Goal: Task Accomplishment & Management: Manage account settings

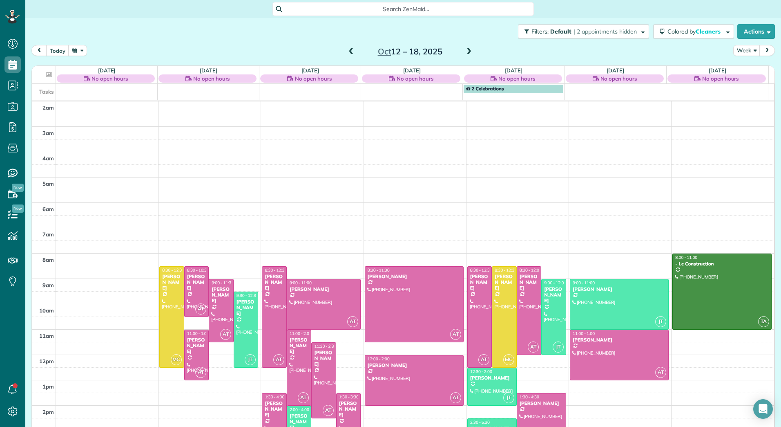
scroll to position [94, 0]
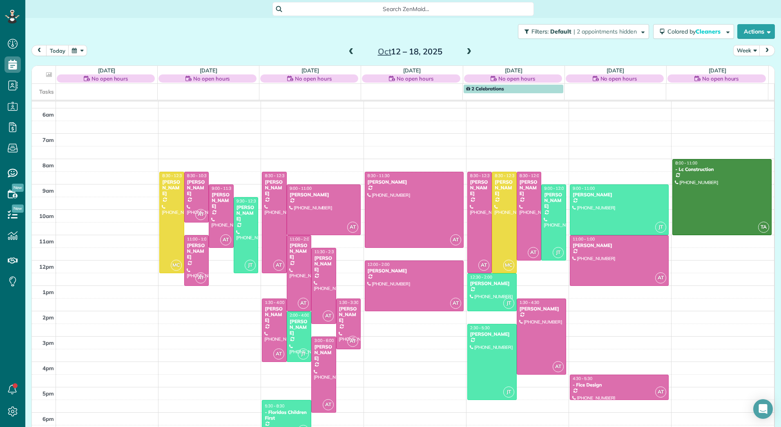
click at [325, 177] on div "2am 3am 4am 5am 6am 7am 8am 9am 10am 11am 12pm 1pm 2pm 3pm 4pm 5pm 6pm MC 8:30 …" at bounding box center [403, 222] width 743 height 430
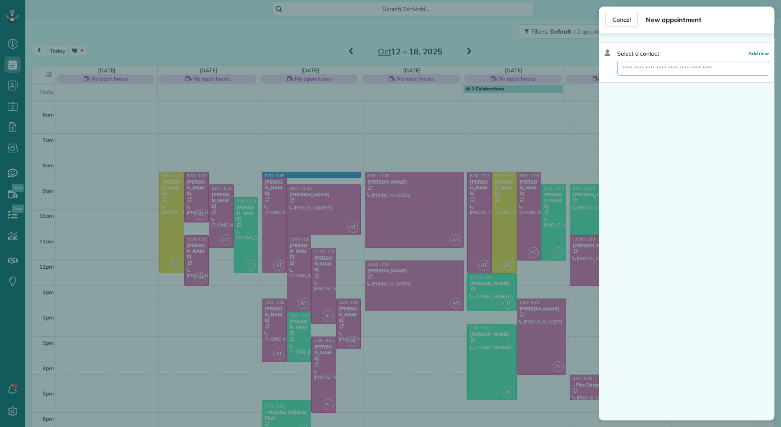
click at [675, 66] on input "text" at bounding box center [693, 68] width 152 height 15
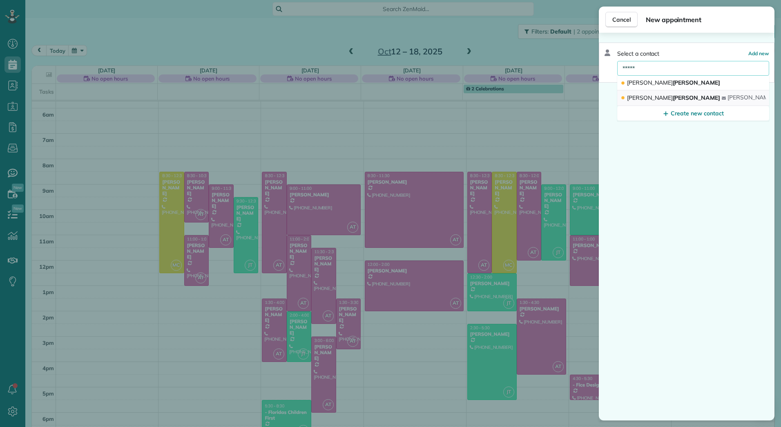
type input "*****"
click at [674, 101] on button "[PERSON_NAME] [PERSON_NAME] [PERSON_NAME][EMAIL_ADDRESS][DOMAIN_NAME]" at bounding box center [693, 98] width 152 height 16
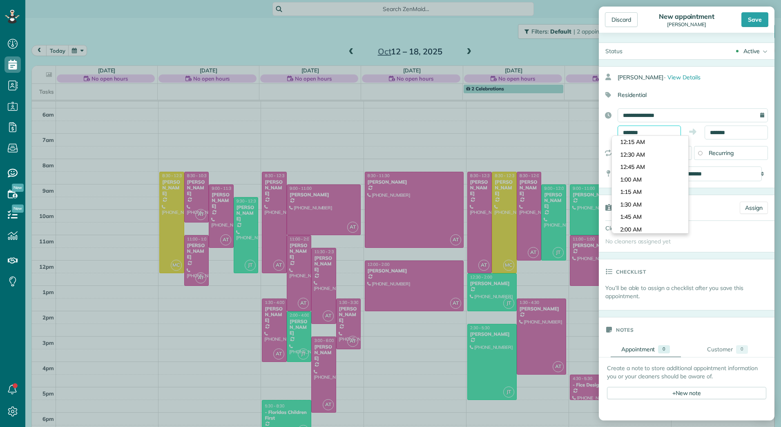
click at [646, 132] on input "*******" at bounding box center [649, 132] width 63 height 14
type input "*******"
click at [652, 205] on body "Dashboard Scheduling Calendar View List View Dispatch View - Weekly scheduling …" at bounding box center [390, 213] width 781 height 427
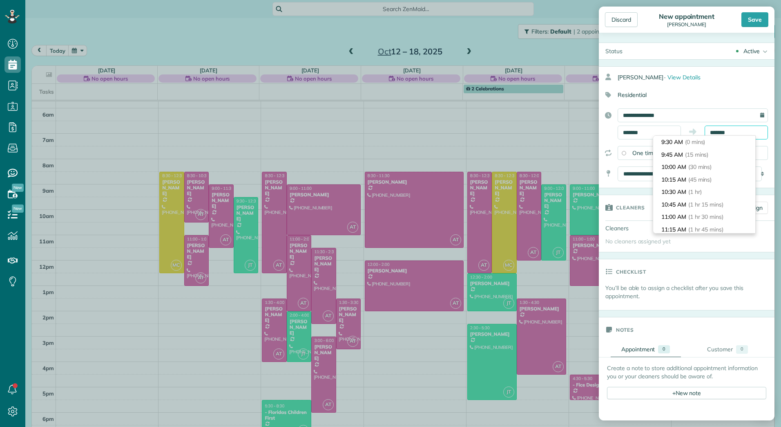
click at [719, 128] on input "*******" at bounding box center [736, 132] width 63 height 14
type input "********"
click at [696, 205] on span "(3 hrs)" at bounding box center [697, 203] width 18 height 7
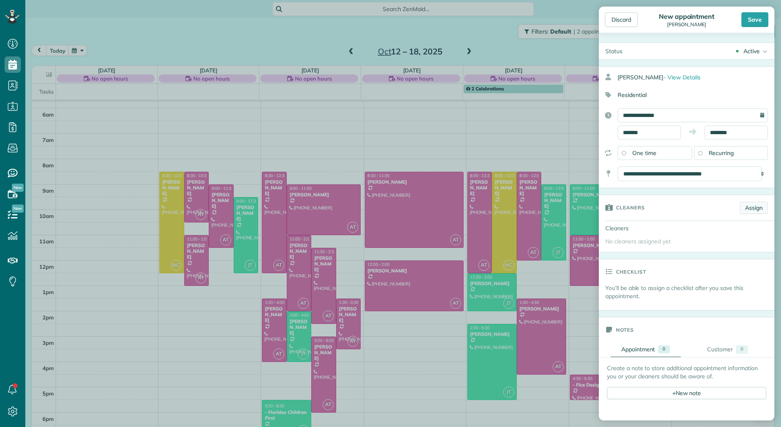
click at [749, 206] on link "Assign" at bounding box center [754, 207] width 28 height 12
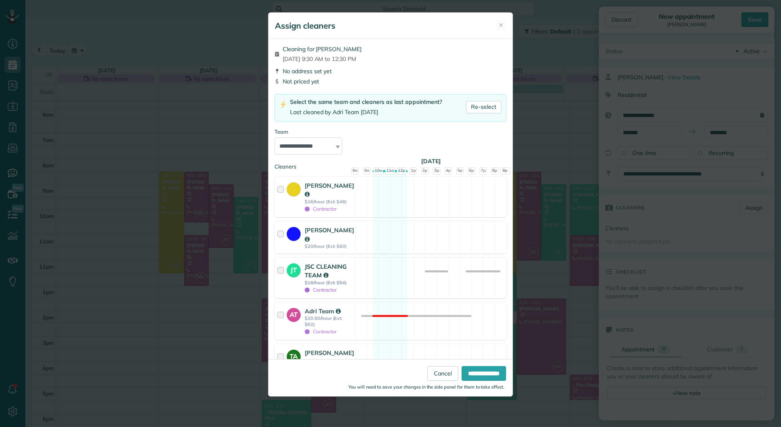
drag, startPoint x: 301, startPoint y: 268, endPoint x: 305, endPoint y: 268, distance: 4.5
click at [301, 268] on div "JT" at bounding box center [296, 277] width 18 height 31
click at [470, 376] on input "**********" at bounding box center [484, 373] width 45 height 15
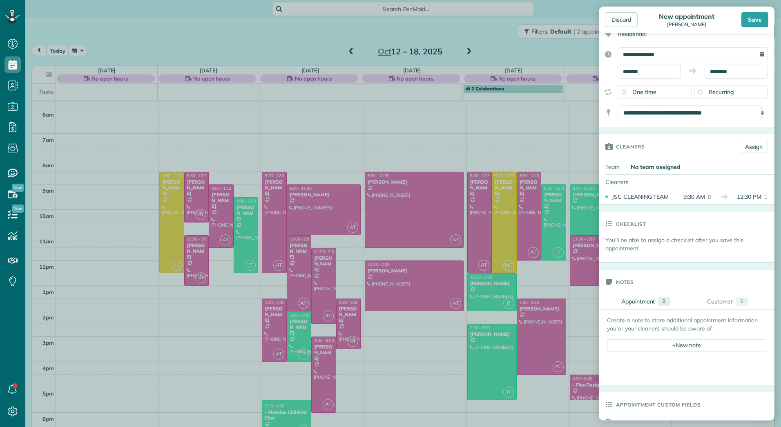
scroll to position [123, 0]
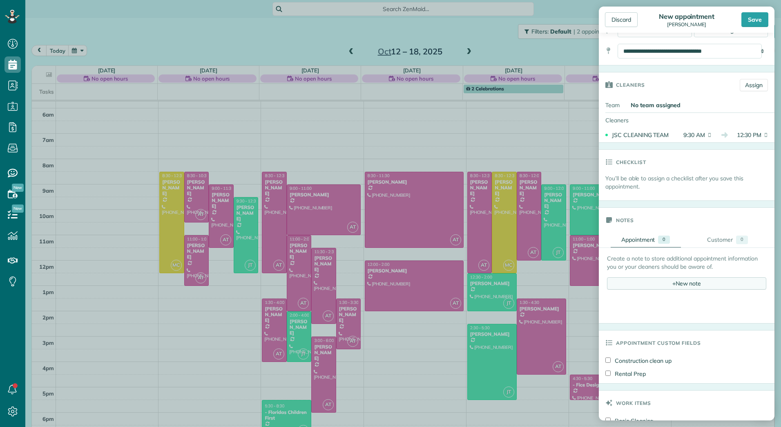
click at [673, 284] on span "+" at bounding box center [674, 282] width 3 height 7
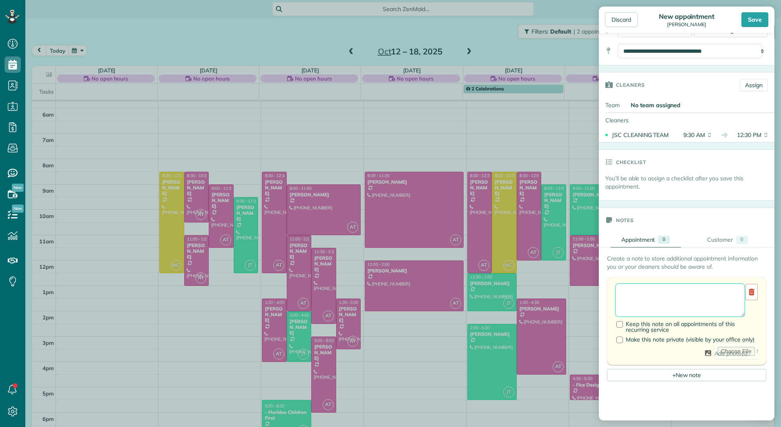
click at [656, 292] on textarea at bounding box center [680, 300] width 130 height 34
type textarea "**********"
click at [742, 14] on div "Save" at bounding box center [742, 19] width 51 height 15
click at [750, 27] on div "Save" at bounding box center [755, 19] width 27 height 15
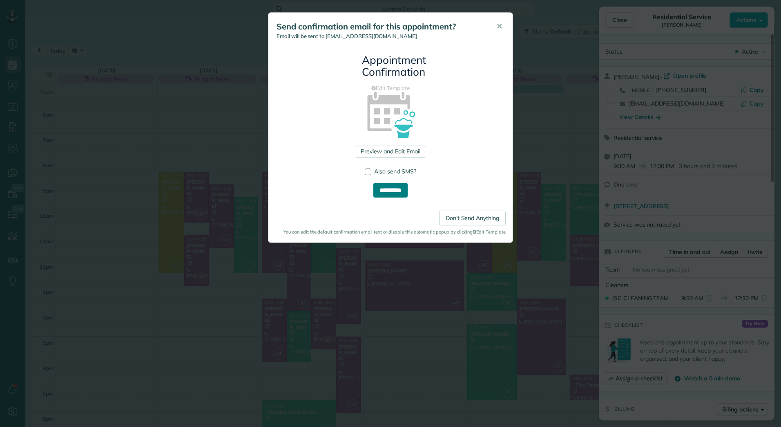
click at [400, 185] on input "**********" at bounding box center [391, 190] width 34 height 15
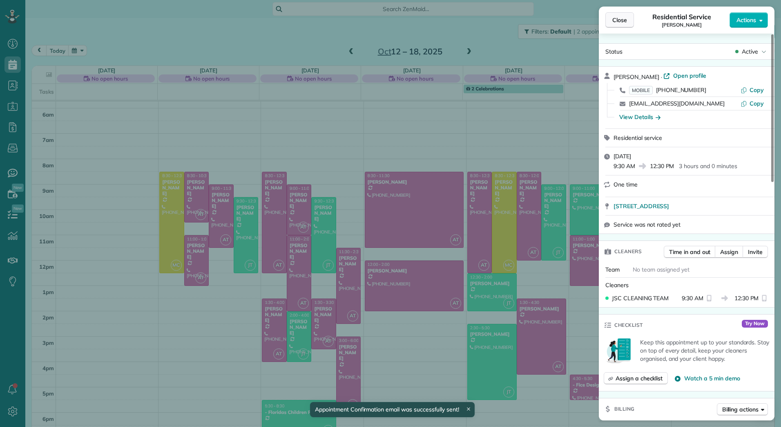
click at [622, 12] on button "Close" at bounding box center [620, 20] width 29 height 16
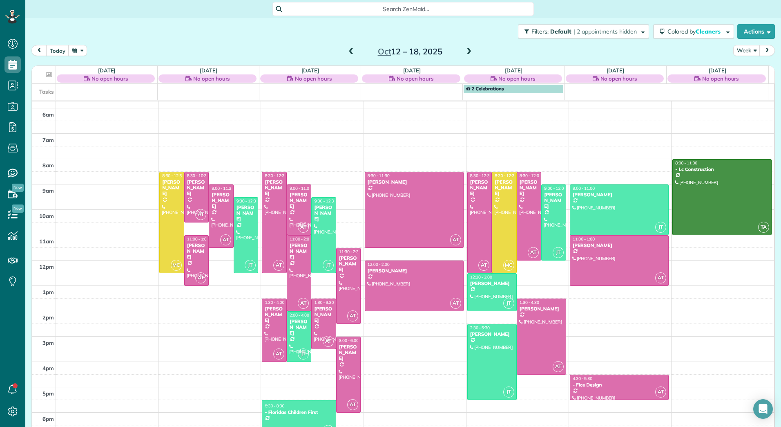
click at [349, 51] on span at bounding box center [351, 51] width 9 height 7
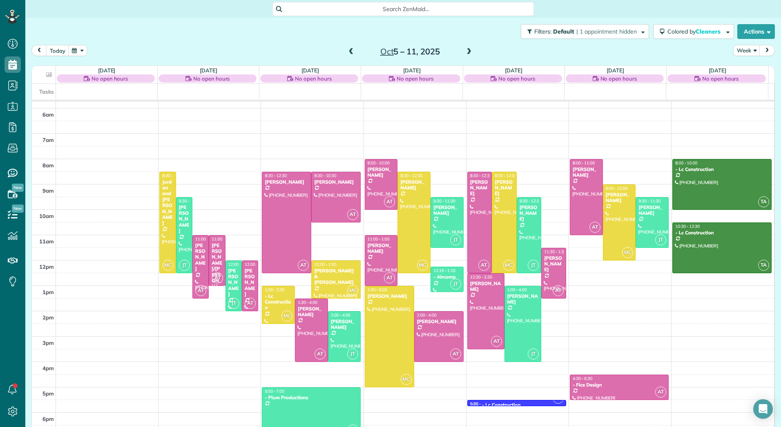
click at [349, 51] on span at bounding box center [351, 51] width 9 height 7
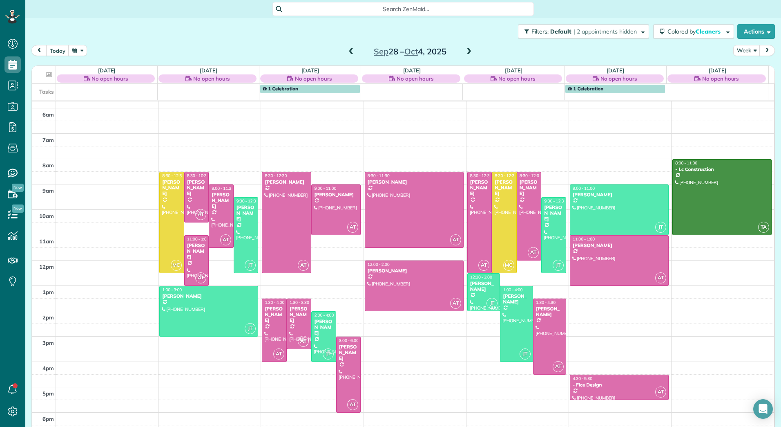
click at [349, 51] on span at bounding box center [351, 51] width 9 height 7
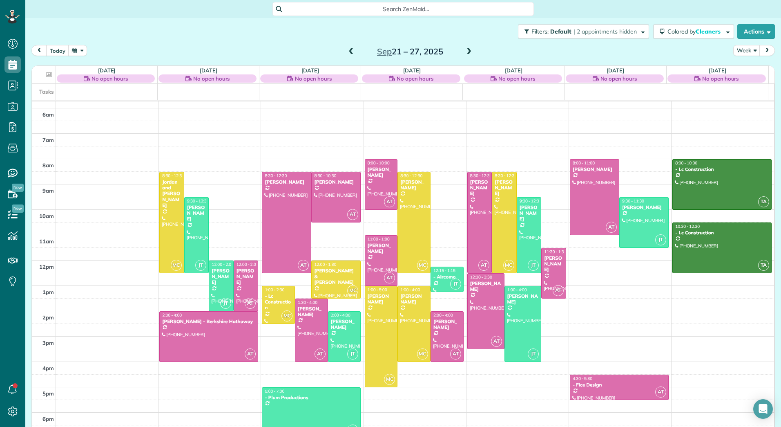
click at [349, 51] on span at bounding box center [351, 51] width 9 height 7
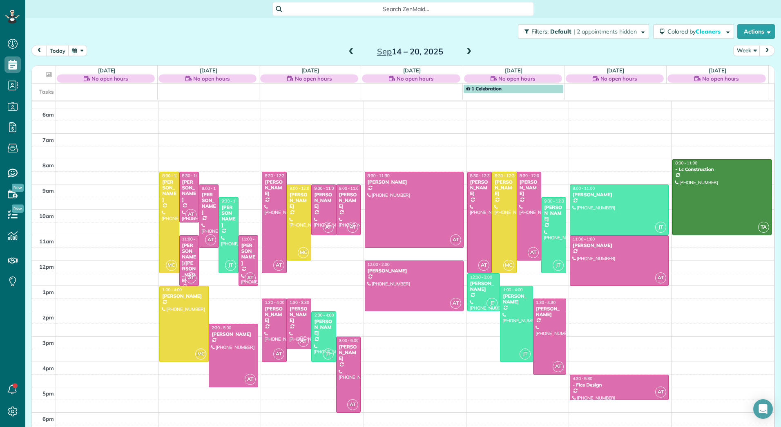
click at [349, 51] on span at bounding box center [351, 51] width 9 height 7
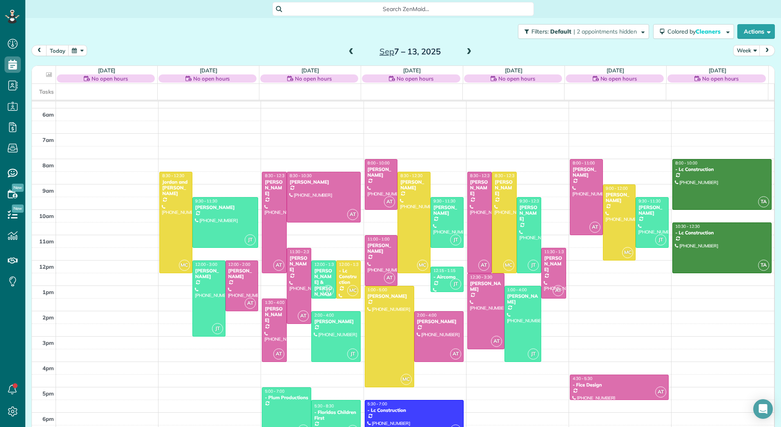
click at [349, 51] on span at bounding box center [351, 51] width 9 height 7
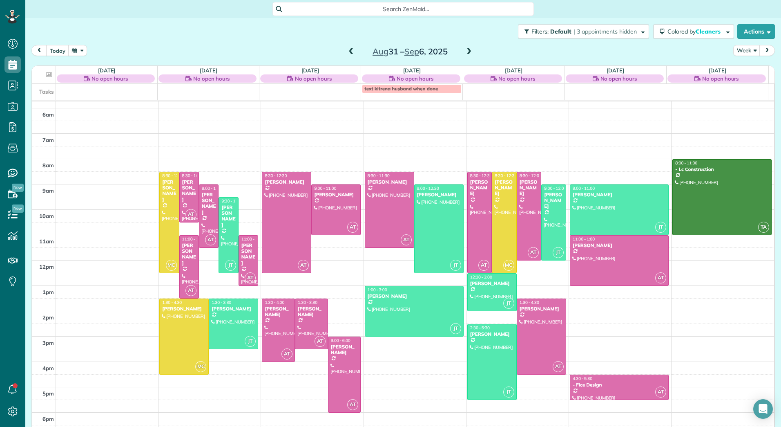
click at [349, 51] on span at bounding box center [351, 51] width 9 height 7
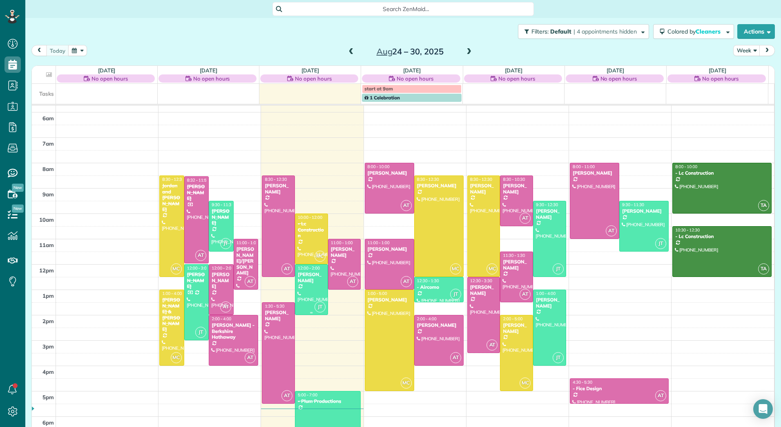
click at [310, 294] on div at bounding box center [311, 289] width 32 height 50
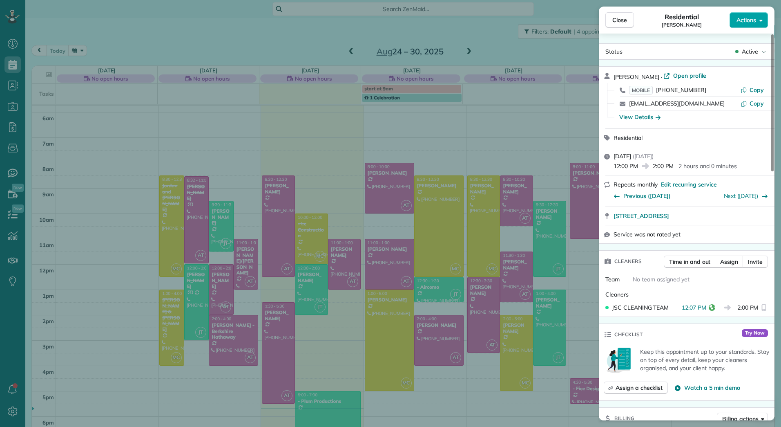
click at [757, 18] on button "Actions" at bounding box center [749, 20] width 38 height 16
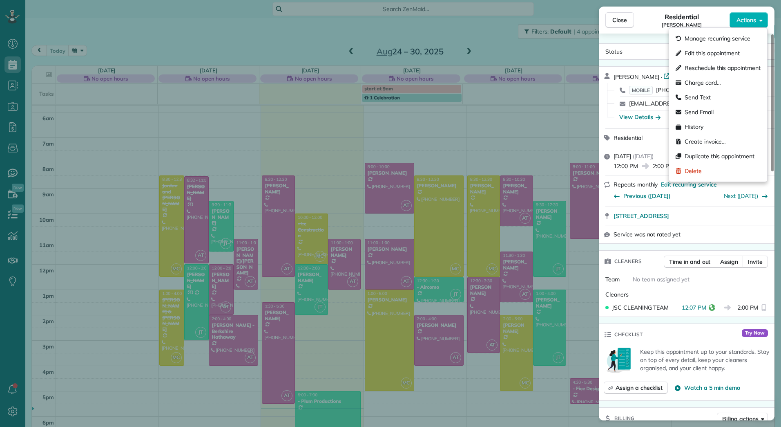
click at [720, 54] on span "Edit this appointment" at bounding box center [712, 53] width 55 height 8
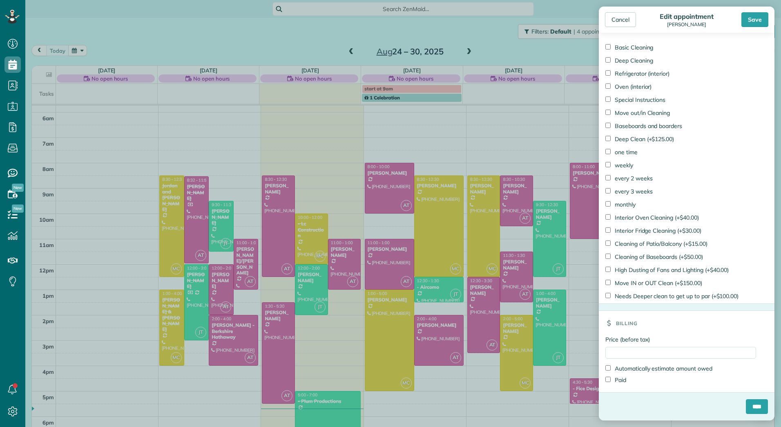
scroll to position [439, 0]
click at [639, 356] on input "Price (before tax)" at bounding box center [681, 353] width 151 height 12
type input "*"
type input "******"
click at [622, 379] on label "Paid" at bounding box center [616, 380] width 21 height 8
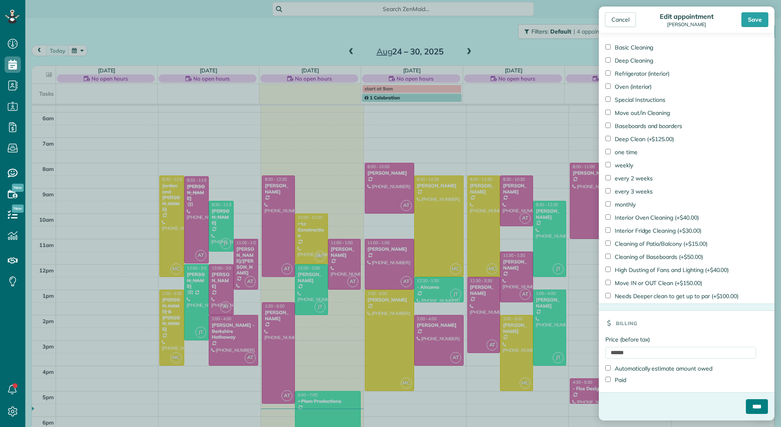
click at [749, 408] on input "****" at bounding box center [757, 406] width 22 height 15
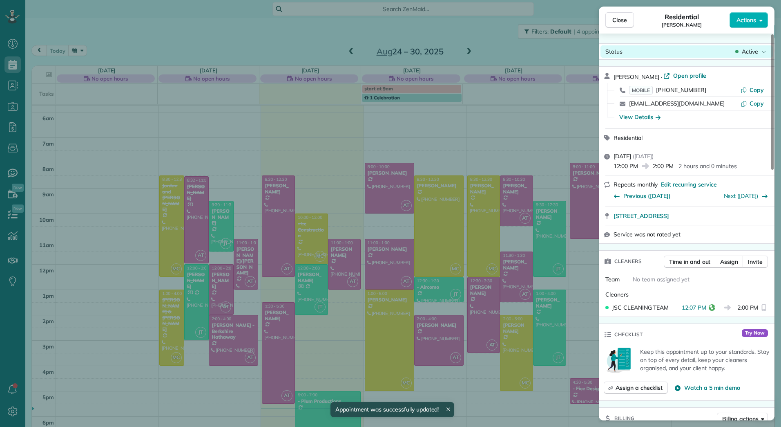
click at [750, 55] on span "Active" at bounding box center [750, 51] width 16 height 8
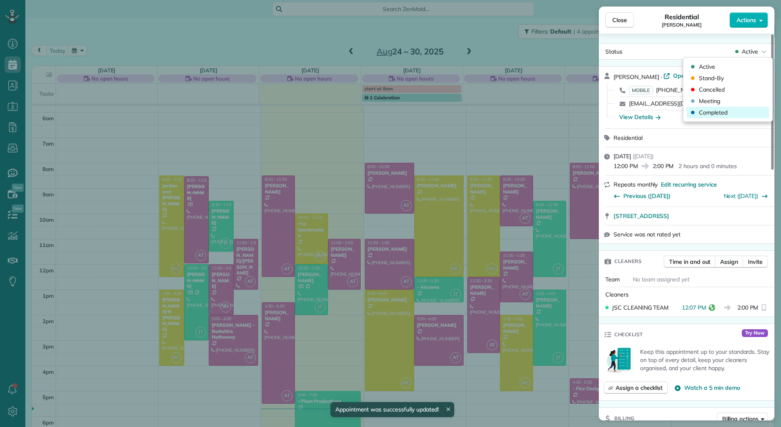
click at [714, 116] on div "Completed" at bounding box center [728, 112] width 83 height 11
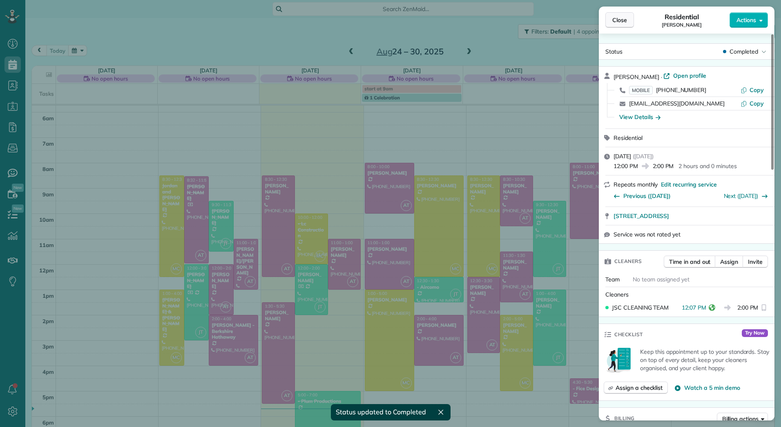
click at [616, 16] on span "Close" at bounding box center [620, 20] width 15 height 8
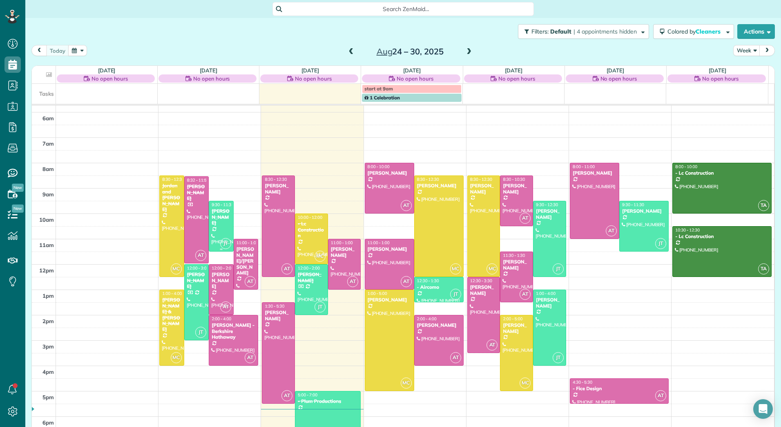
click at [213, 222] on div at bounding box center [221, 226] width 24 height 50
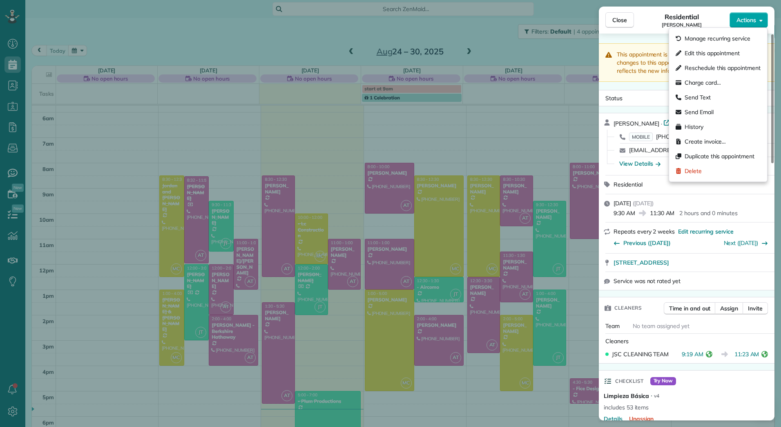
click at [763, 21] on icon "button" at bounding box center [761, 20] width 3 height 6
click at [719, 56] on span "Edit this appointment" at bounding box center [712, 53] width 55 height 8
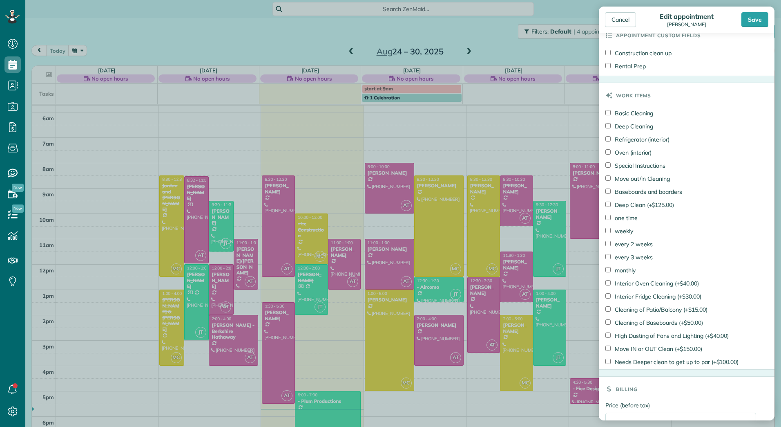
scroll to position [435, 0]
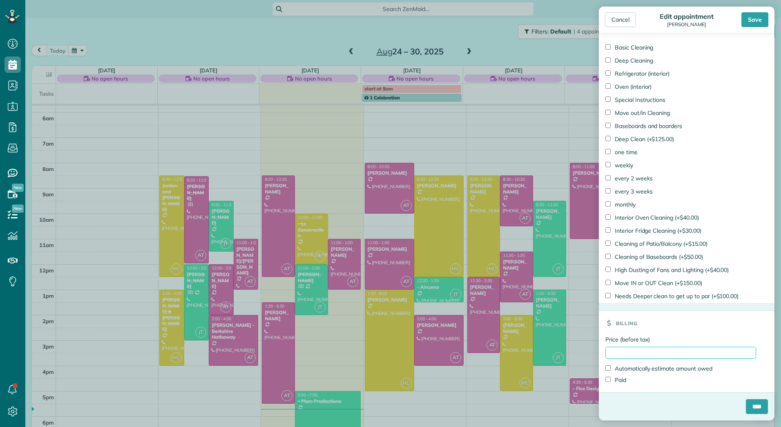
click at [633, 352] on input "Price (before tax)" at bounding box center [681, 353] width 151 height 12
type input "******"
click at [622, 382] on label "Paid" at bounding box center [616, 380] width 21 height 8
click at [754, 409] on input "****" at bounding box center [757, 406] width 22 height 15
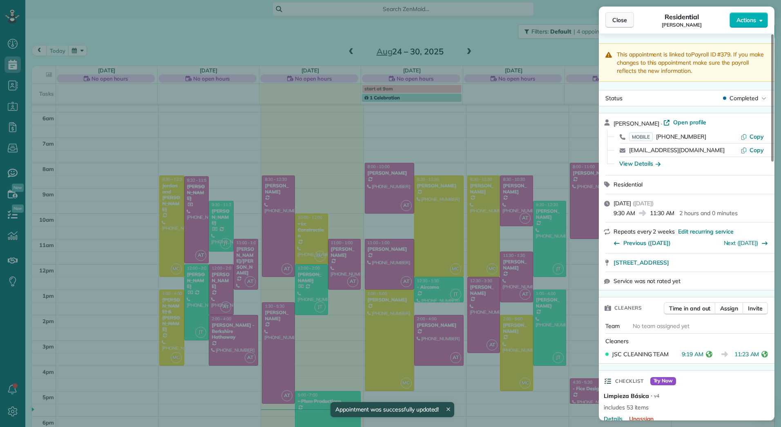
click at [622, 20] on span "Close" at bounding box center [620, 20] width 15 height 8
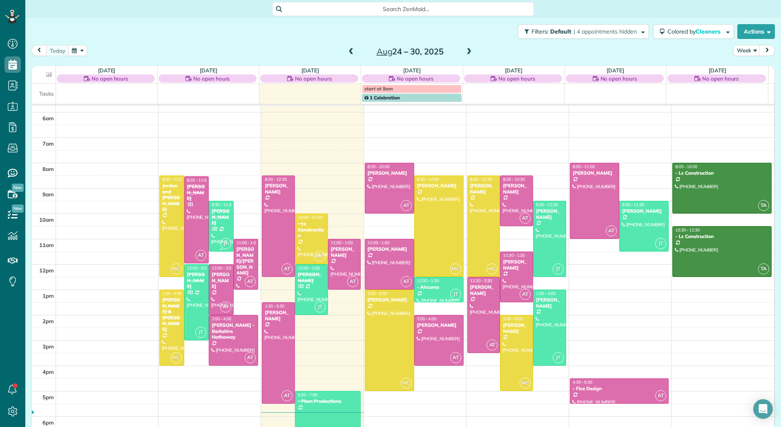
click at [217, 218] on div "[PERSON_NAME]" at bounding box center [221, 217] width 20 height 18
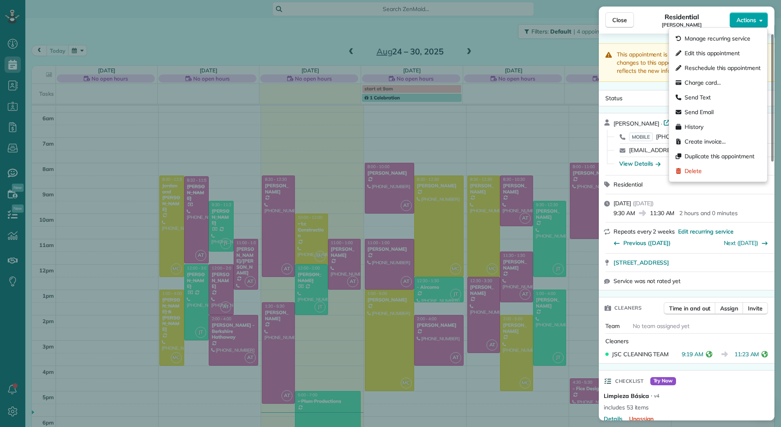
click at [768, 22] on button "Actions" at bounding box center [749, 20] width 38 height 16
click at [699, 54] on span "Edit this appointment" at bounding box center [712, 53] width 55 height 8
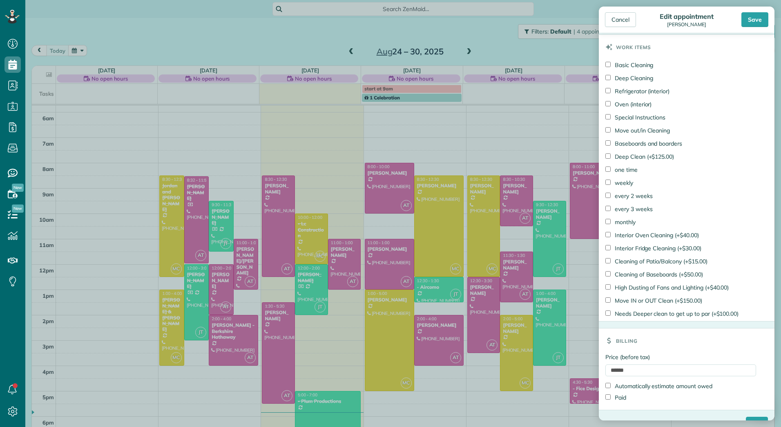
scroll to position [346, 0]
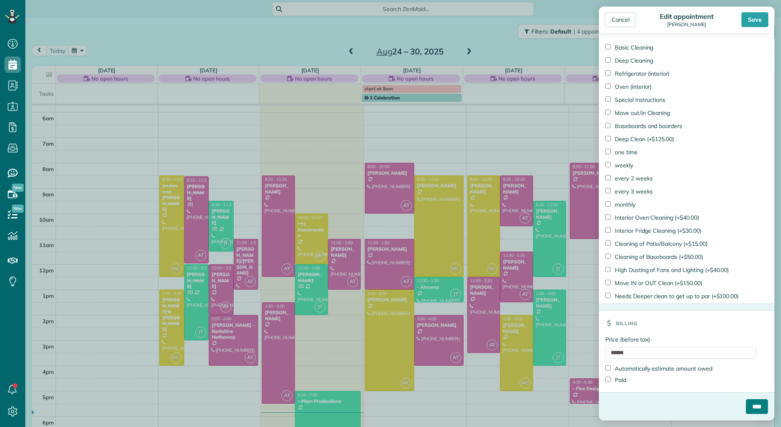
click at [746, 408] on input "****" at bounding box center [757, 406] width 22 height 15
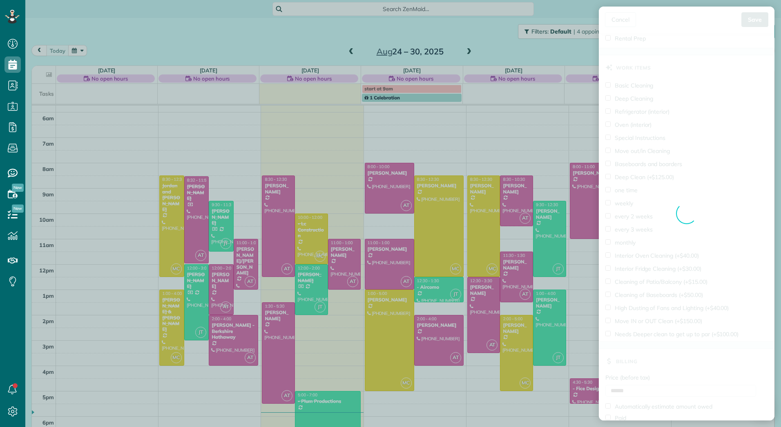
scroll to position [435, 0]
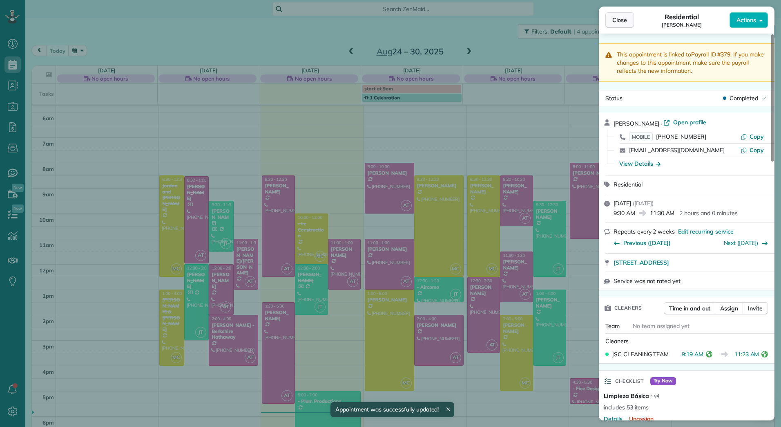
click at [622, 21] on span "Close" at bounding box center [620, 20] width 15 height 8
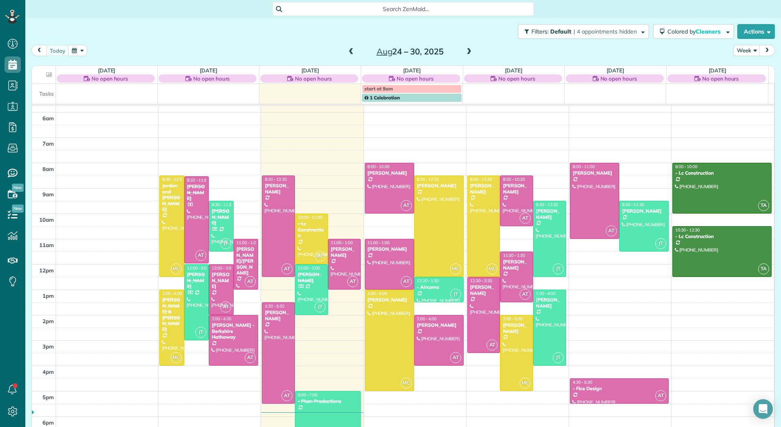
click at [347, 52] on span at bounding box center [351, 51] width 9 height 7
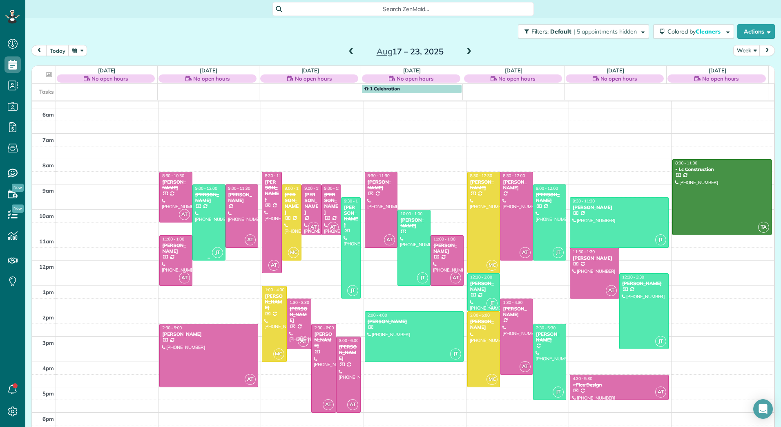
click at [202, 203] on div "[PERSON_NAME]" at bounding box center [209, 198] width 28 height 12
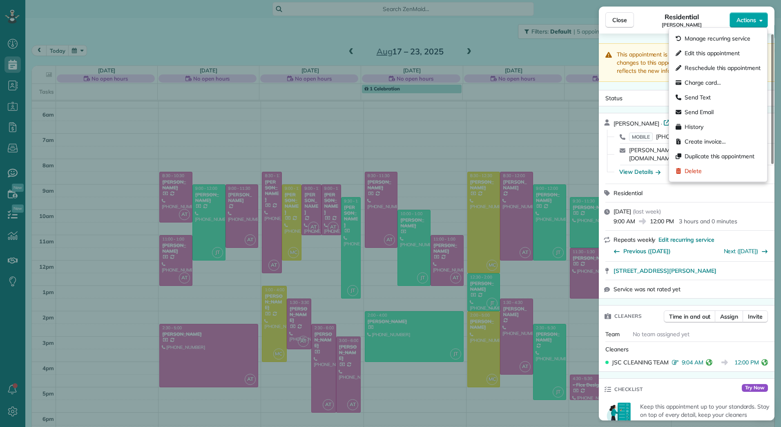
click at [761, 22] on icon "button" at bounding box center [761, 20] width 3 height 6
click at [716, 56] on span "Edit this appointment" at bounding box center [712, 53] width 55 height 8
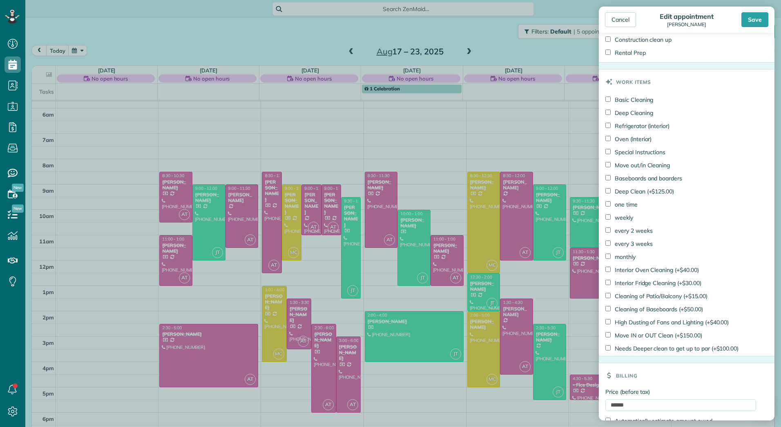
scroll to position [439, 0]
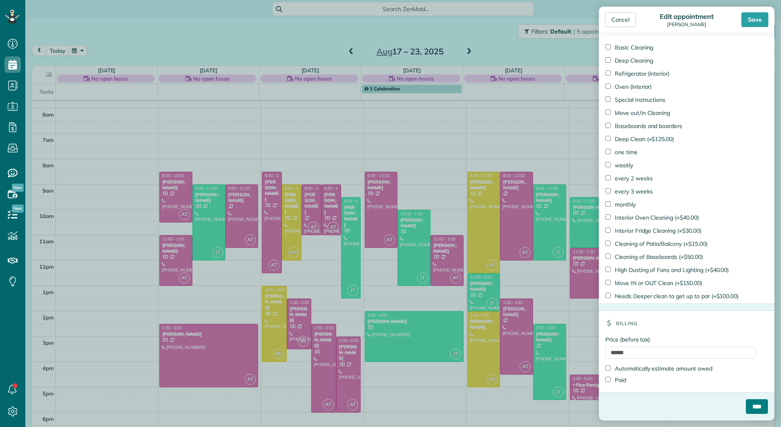
click at [756, 407] on input "****" at bounding box center [757, 406] width 22 height 15
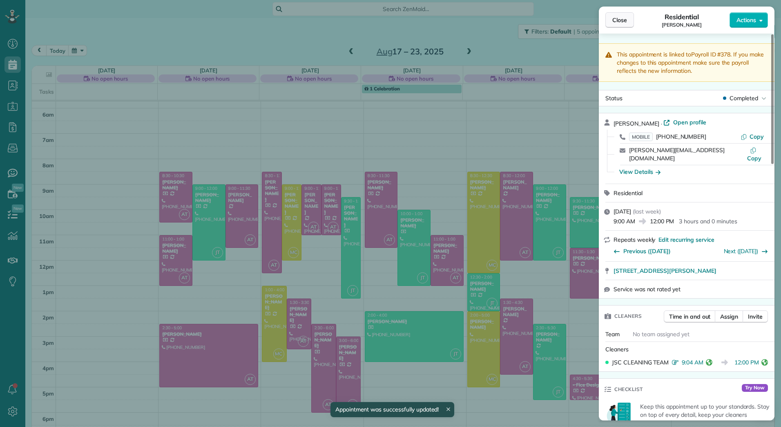
click at [620, 17] on span "Close" at bounding box center [620, 20] width 15 height 8
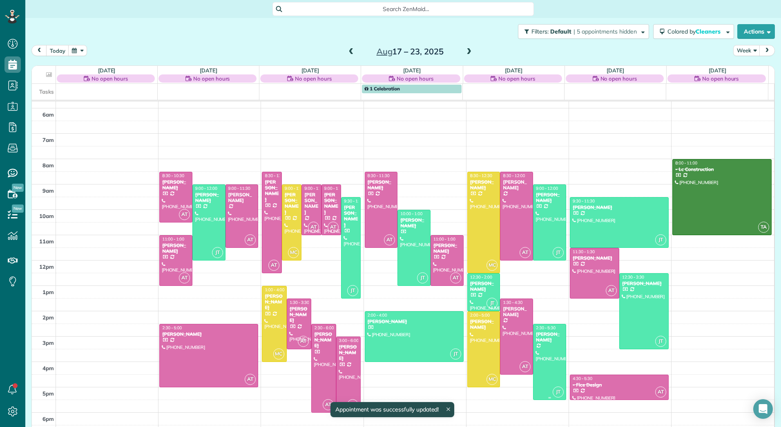
click at [536, 335] on div "[PERSON_NAME]" at bounding box center [550, 337] width 28 height 12
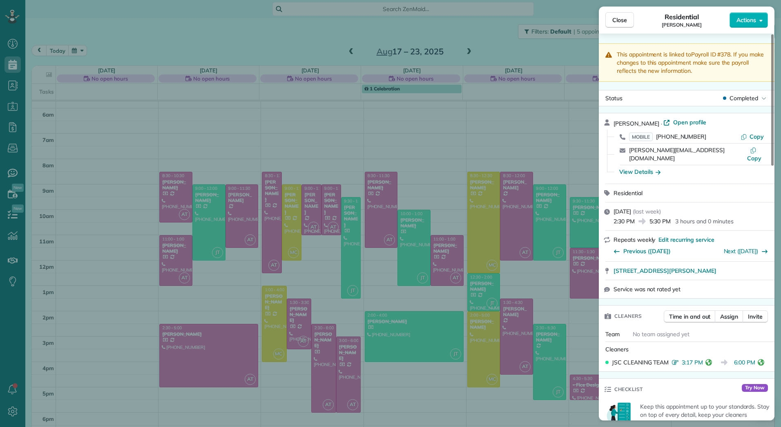
click at [759, 21] on button "Actions" at bounding box center [749, 20] width 38 height 16
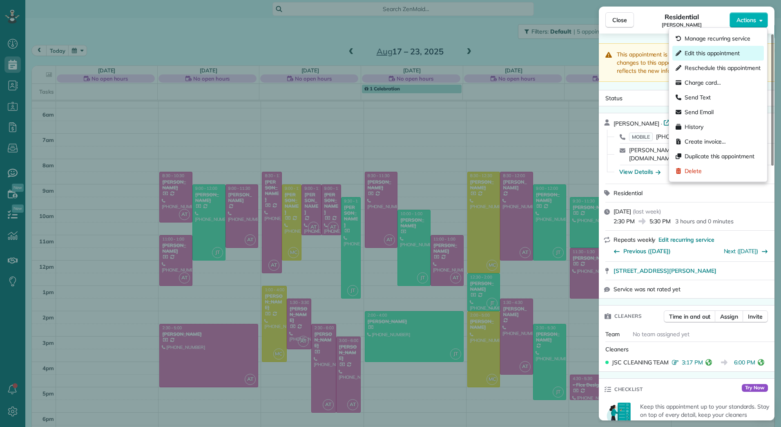
click at [727, 56] on span "Edit this appointment" at bounding box center [712, 53] width 55 height 8
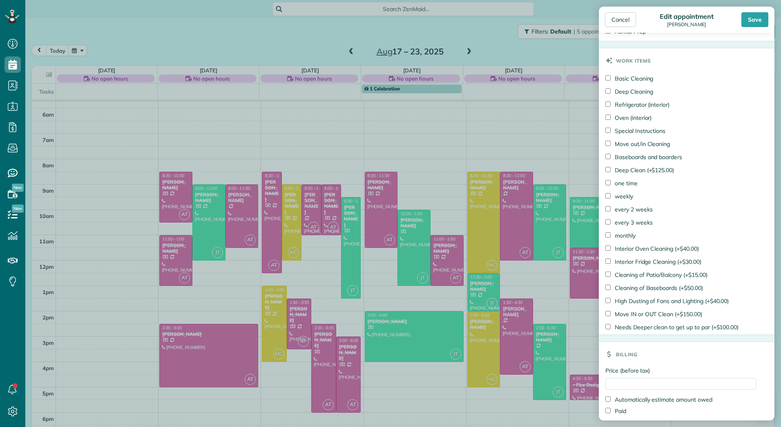
scroll to position [439, 0]
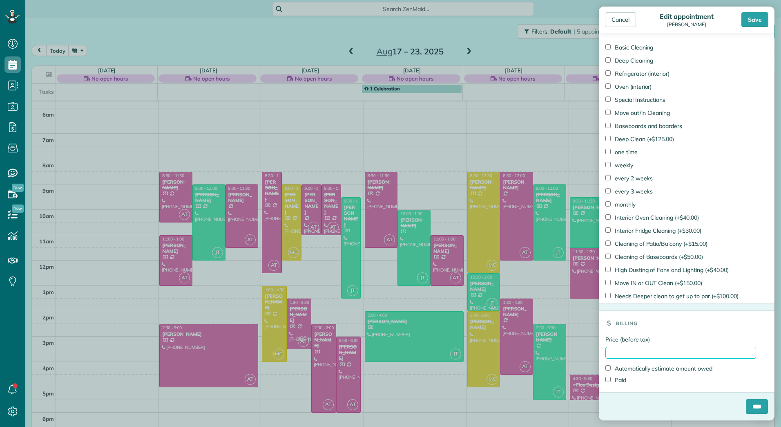
click at [659, 348] on input "Price (before tax)" at bounding box center [681, 353] width 151 height 12
type input "******"
click at [621, 383] on label "Paid" at bounding box center [616, 380] width 21 height 8
click at [747, 406] on input "****" at bounding box center [757, 406] width 22 height 15
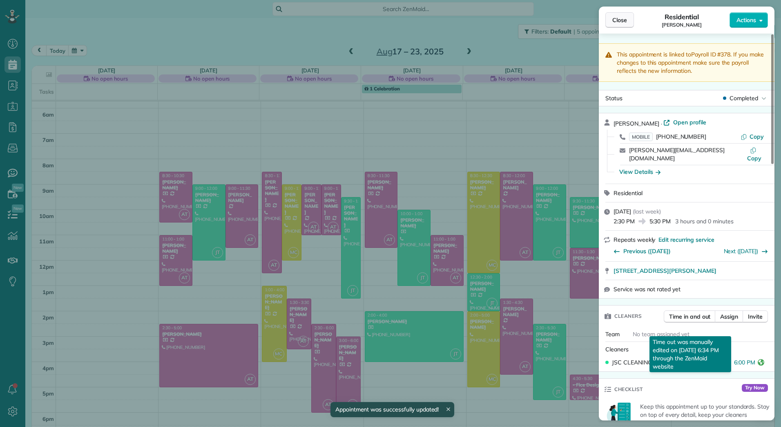
click at [626, 18] on span "Close" at bounding box center [620, 20] width 15 height 8
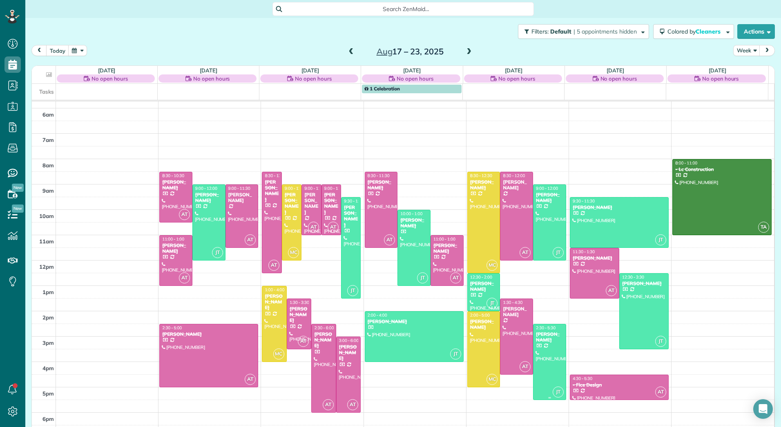
click at [548, 349] on div at bounding box center [550, 361] width 32 height 75
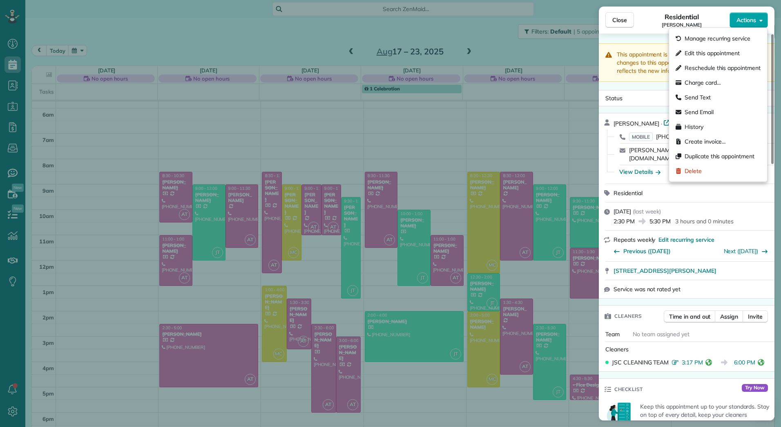
click at [749, 17] on span "Actions" at bounding box center [747, 20] width 20 height 8
click at [725, 48] on div "Edit this appointment" at bounding box center [719, 53] width 92 height 15
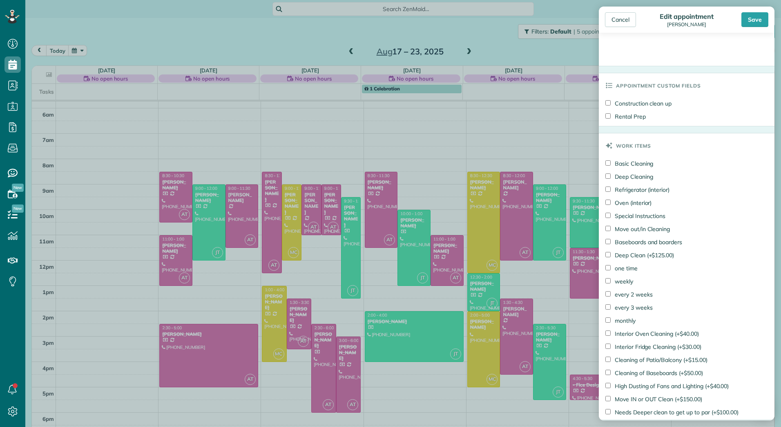
scroll to position [439, 0]
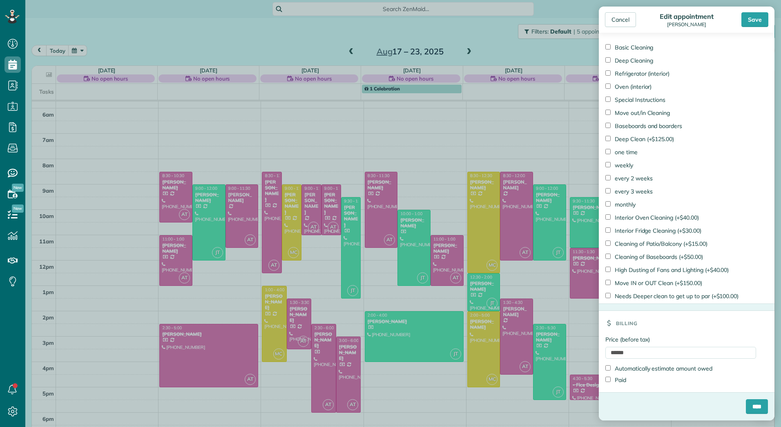
drag, startPoint x: 746, startPoint y: 18, endPoint x: 746, endPoint y: 25, distance: 6.9
click at [746, 18] on div "Save" at bounding box center [755, 19] width 27 height 15
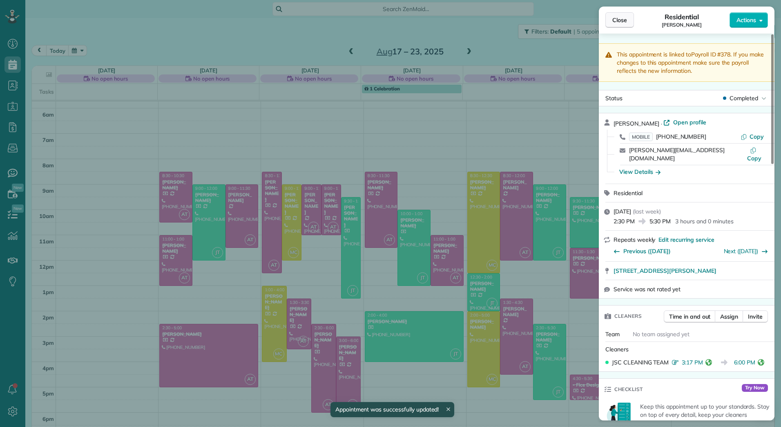
click at [622, 20] on span "Close" at bounding box center [620, 20] width 15 height 8
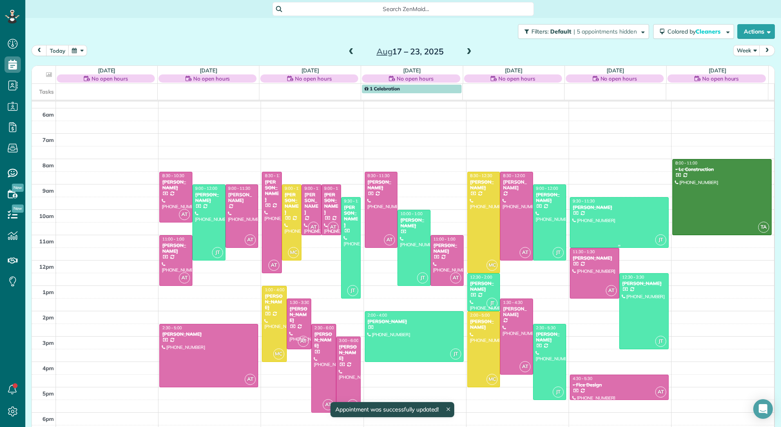
click at [598, 213] on div at bounding box center [619, 222] width 98 height 50
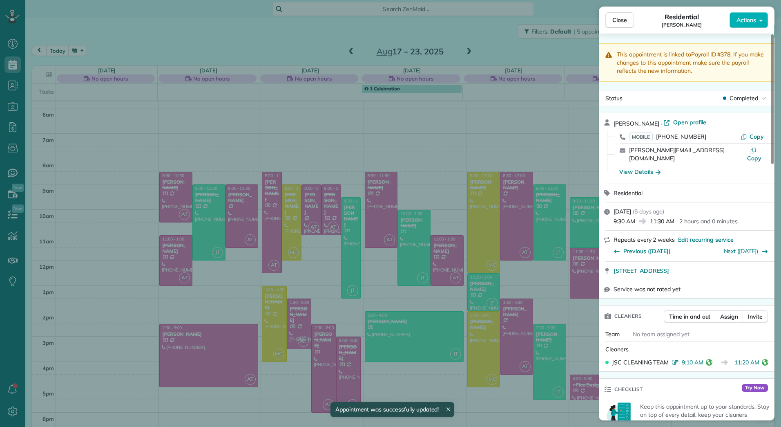
click at [751, 11] on div "Close Residential [PERSON_NAME] Actions" at bounding box center [687, 20] width 176 height 27
click at [750, 14] on button "Actions" at bounding box center [749, 20] width 38 height 16
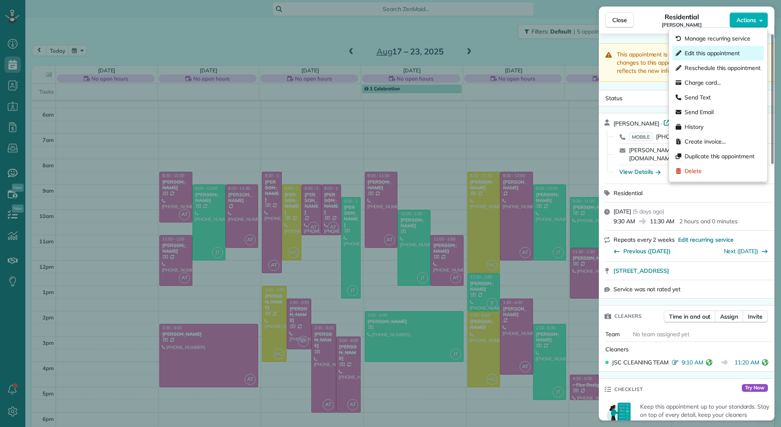
click at [725, 57] on div "Edit this appointment" at bounding box center [719, 53] width 92 height 15
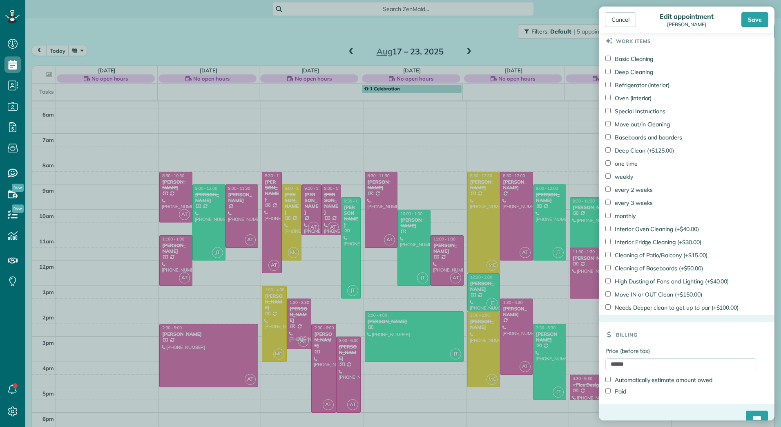
scroll to position [439, 0]
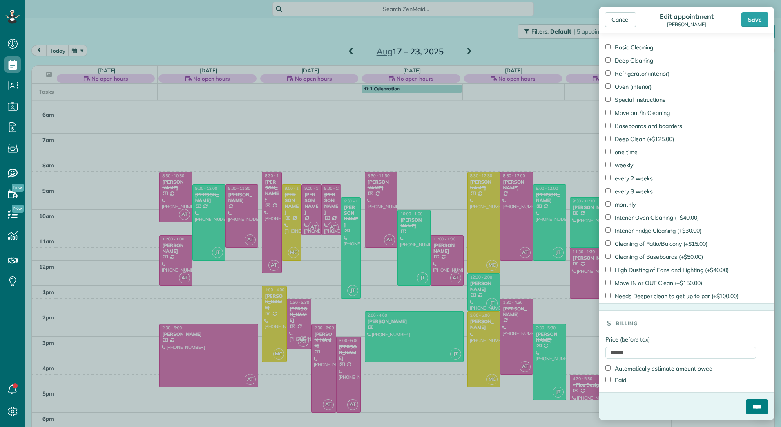
click at [746, 405] on input "****" at bounding box center [757, 406] width 22 height 15
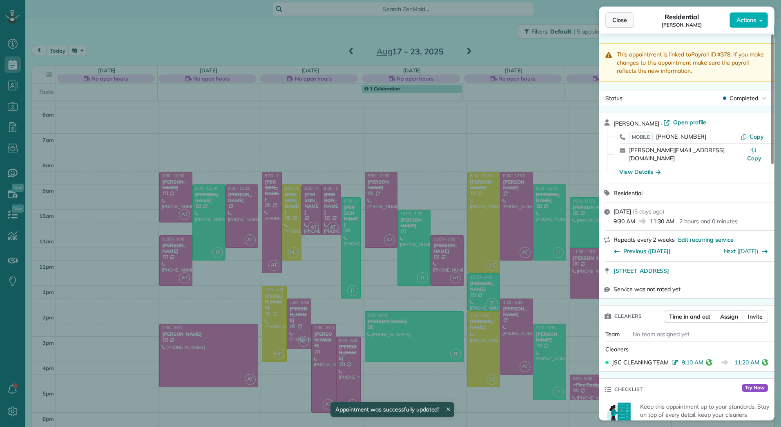
click at [624, 20] on span "Close" at bounding box center [620, 20] width 15 height 8
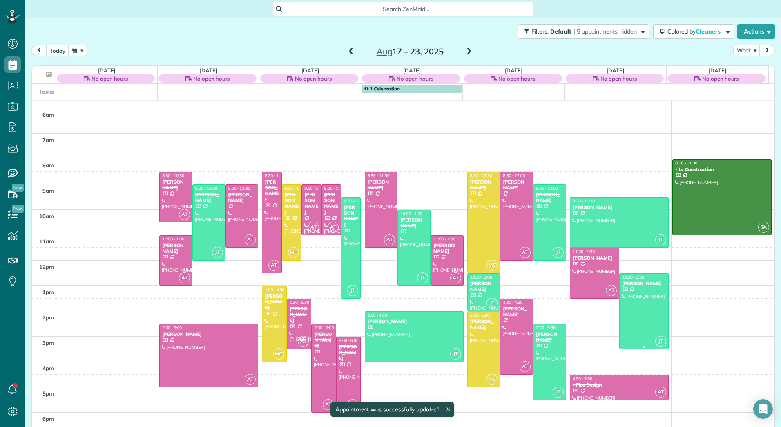
click at [628, 322] on div at bounding box center [644, 310] width 49 height 75
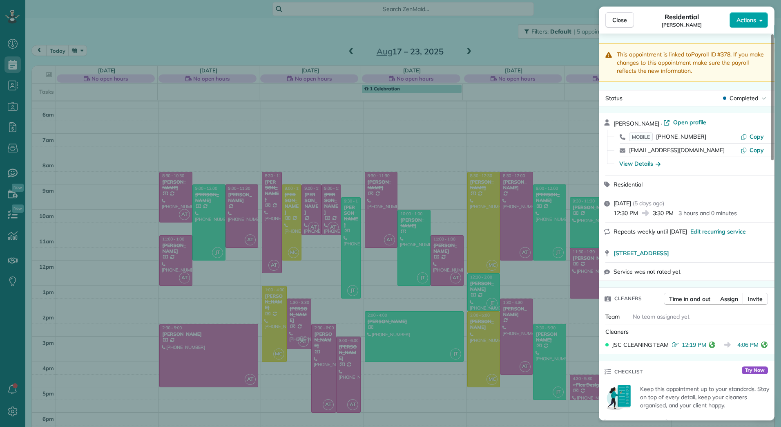
click at [752, 22] on span "Actions" at bounding box center [747, 20] width 20 height 8
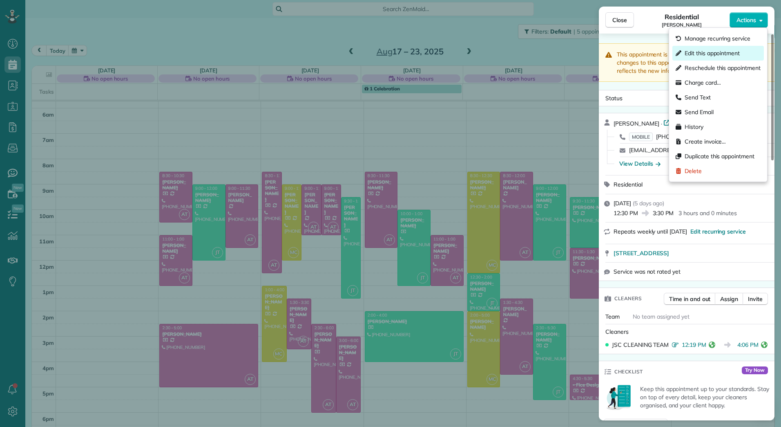
click at [724, 57] on span "Edit this appointment" at bounding box center [712, 53] width 55 height 8
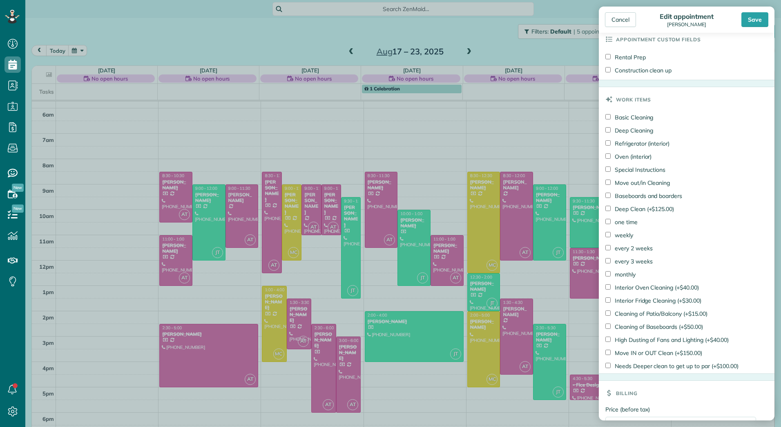
scroll to position [439, 0]
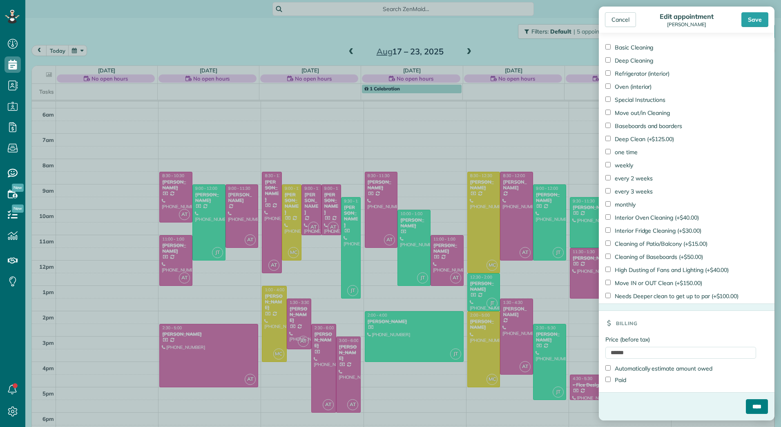
click at [747, 411] on input "****" at bounding box center [757, 406] width 22 height 15
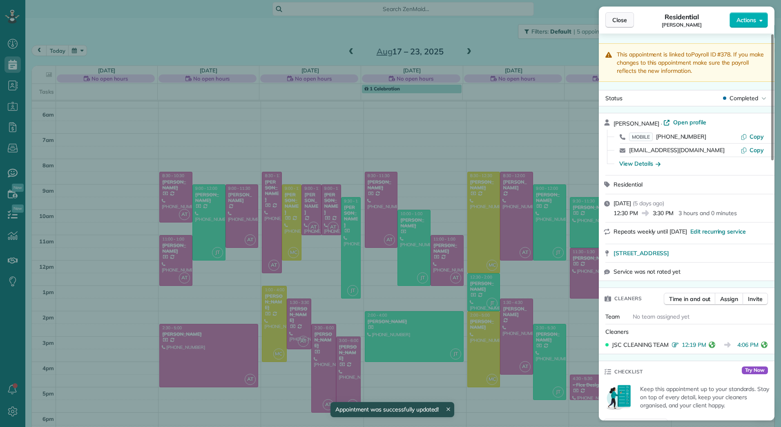
click at [627, 24] on button "Close" at bounding box center [620, 20] width 29 height 16
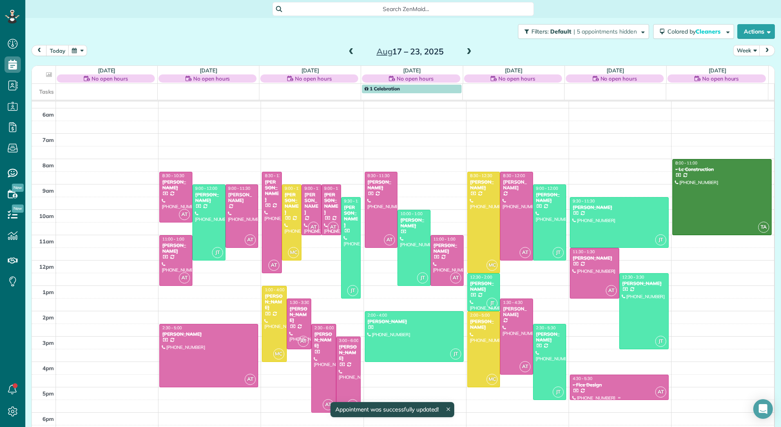
click at [591, 383] on div "- Fice Design" at bounding box center [620, 385] width 94 height 6
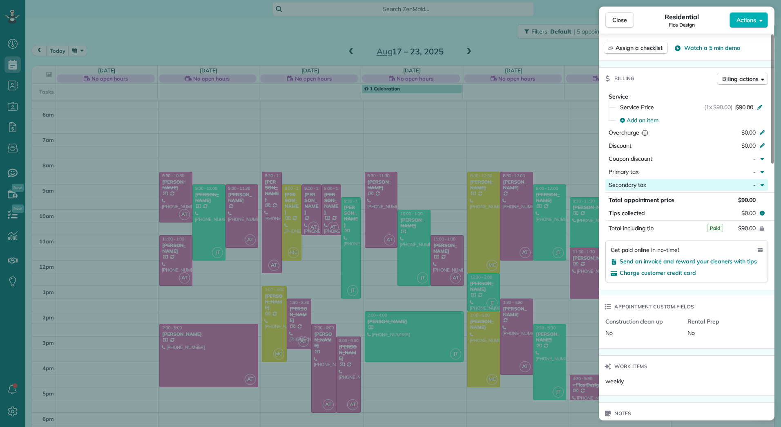
scroll to position [230, 0]
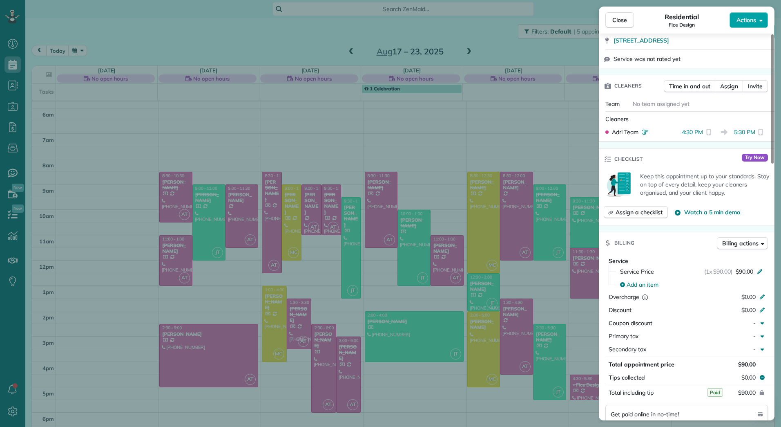
click at [764, 22] on button "Actions" at bounding box center [749, 20] width 38 height 16
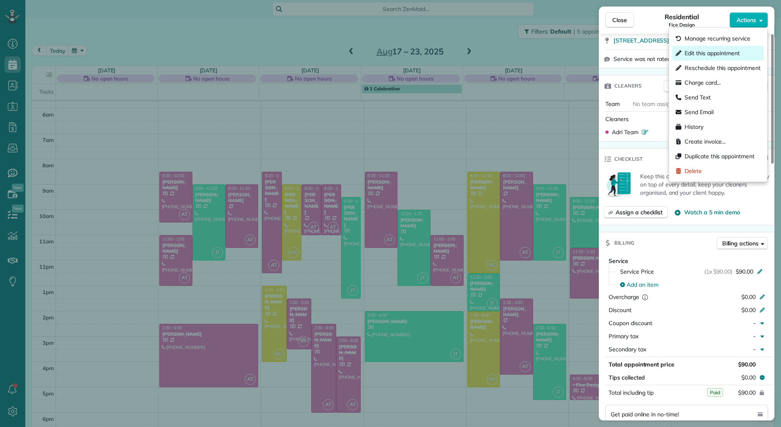
click at [720, 60] on div "Edit this appointment" at bounding box center [719, 53] width 92 height 15
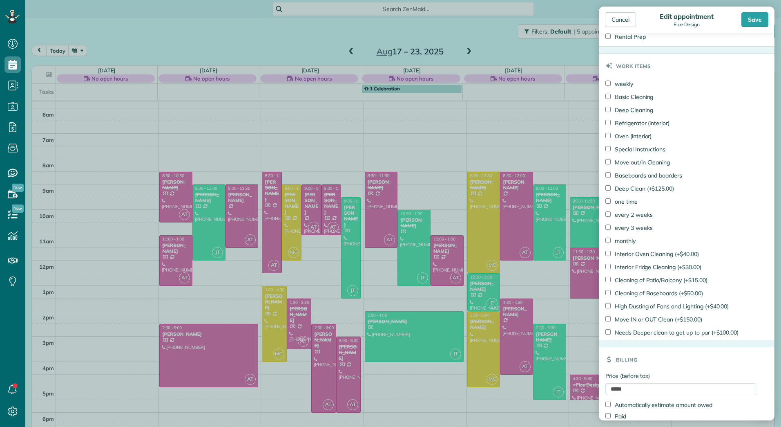
scroll to position [439, 0]
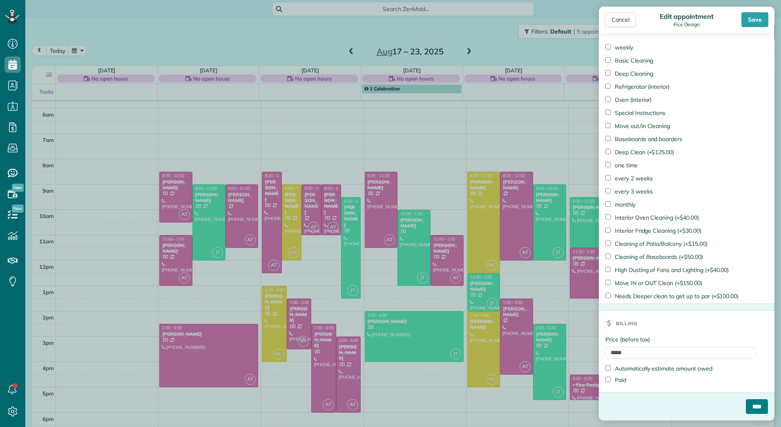
click at [747, 407] on input "****" at bounding box center [757, 406] width 22 height 15
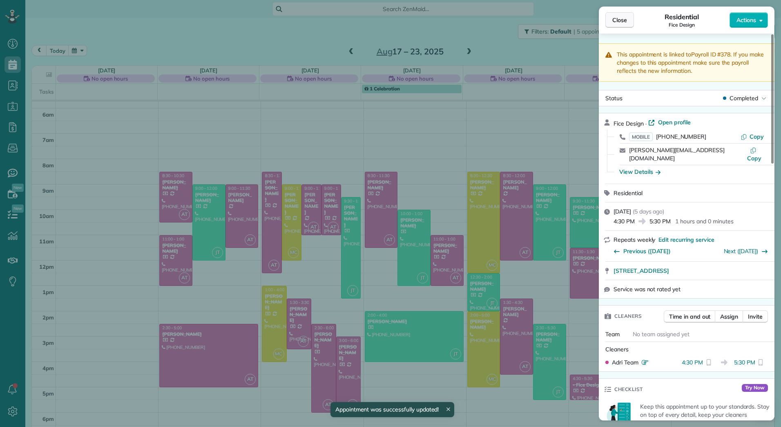
click at [619, 16] on span "Close" at bounding box center [620, 20] width 15 height 8
